Goal: Task Accomplishment & Management: Manage account settings

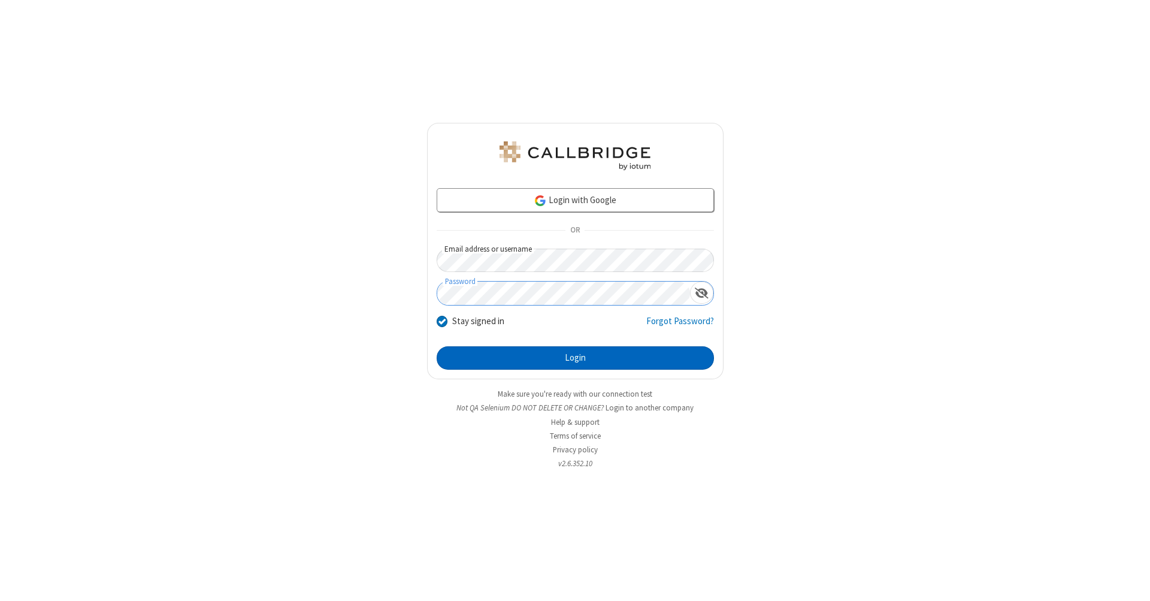
click at [575, 358] on button "Login" at bounding box center [575, 358] width 277 height 24
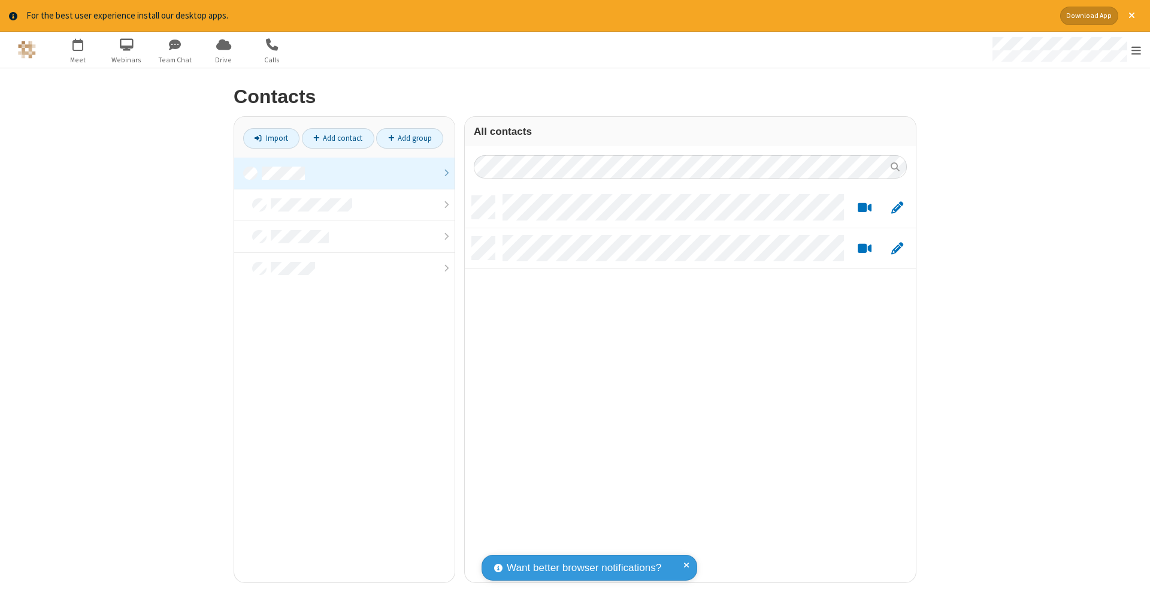
click at [344, 173] on link at bounding box center [344, 174] width 220 height 32
click at [338, 138] on link "Add contact" at bounding box center [338, 138] width 72 height 20
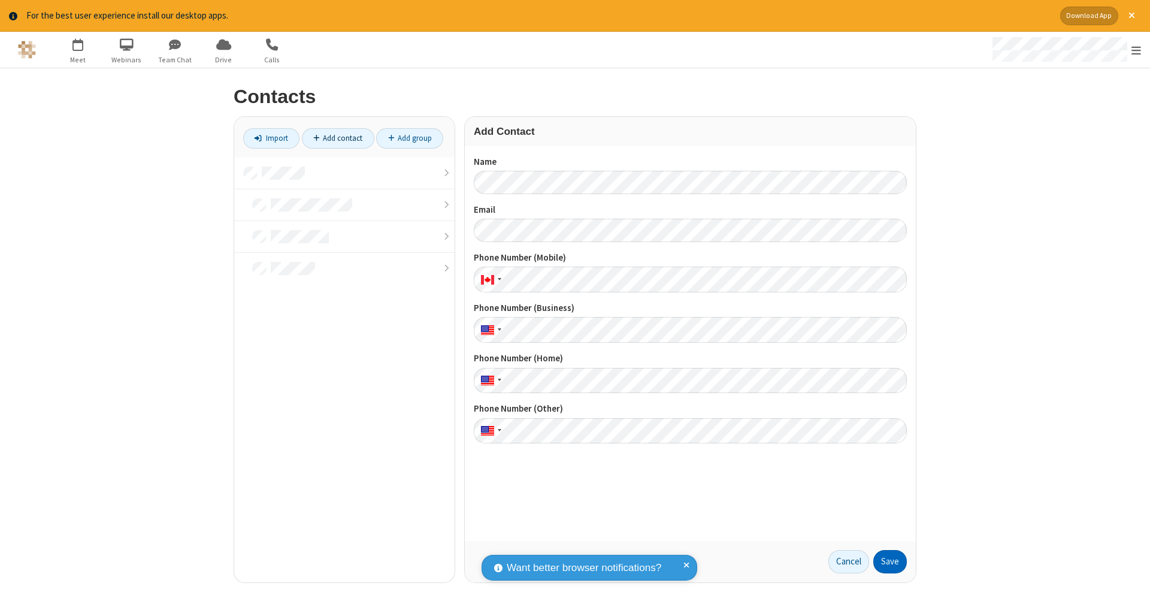
click at [890, 561] on button "Save" at bounding box center [891, 562] width 34 height 24
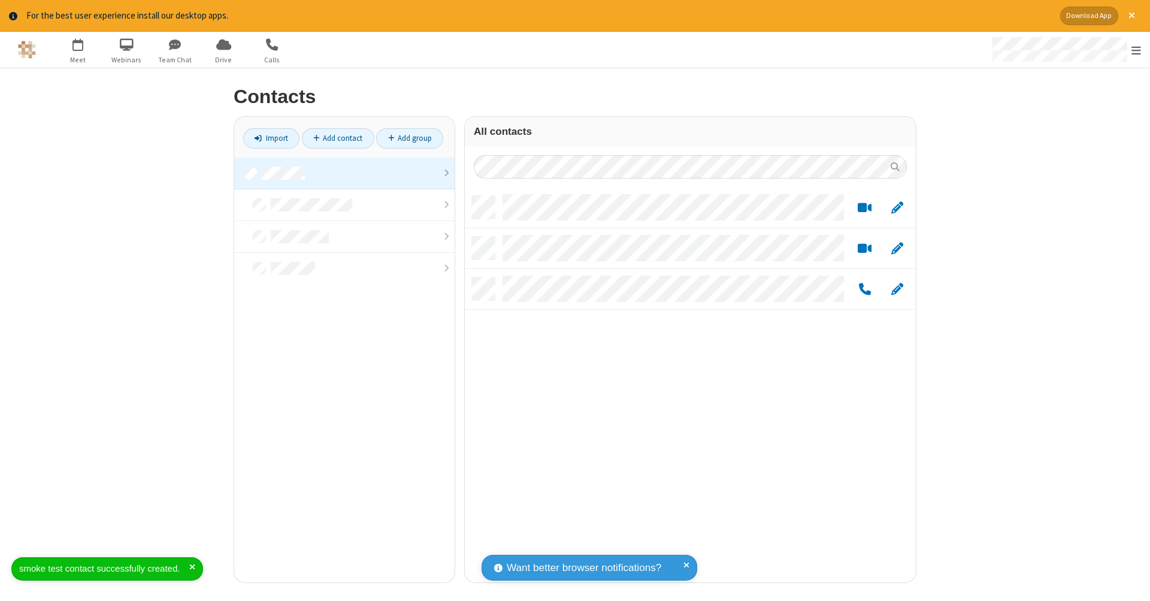
scroll to position [386, 442]
click at [338, 138] on link "Add contact" at bounding box center [338, 138] width 72 height 20
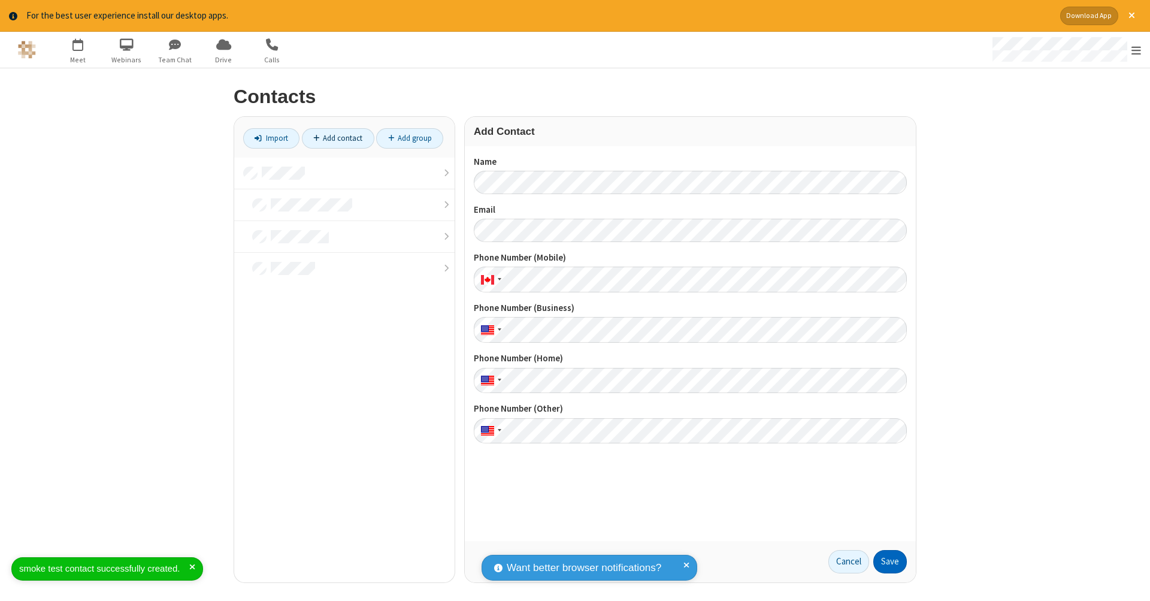
click at [890, 561] on button "Save" at bounding box center [891, 562] width 34 height 24
